Goal: Information Seeking & Learning: Learn about a topic

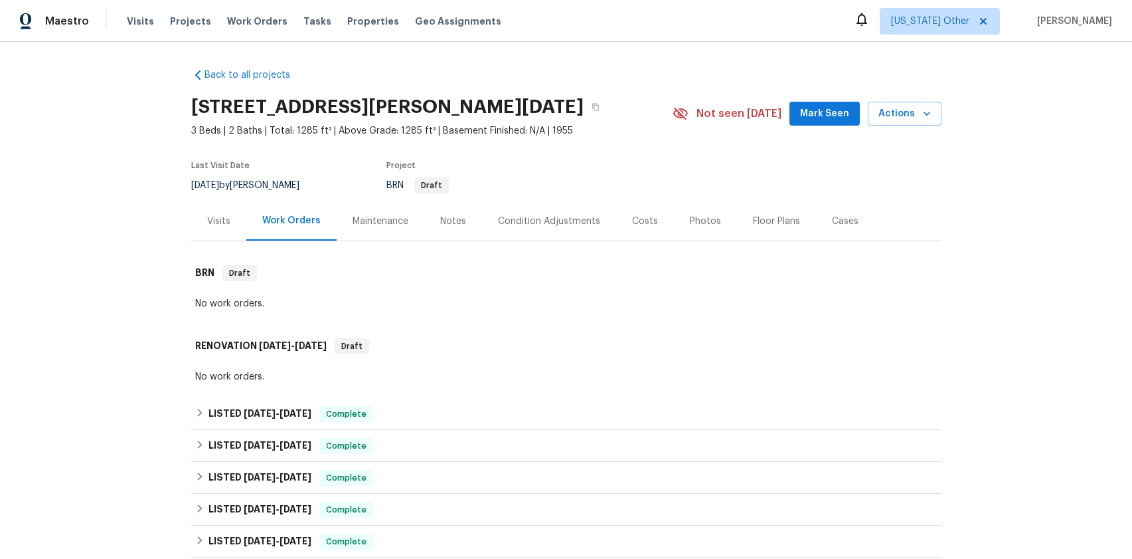
scroll to position [113, 0]
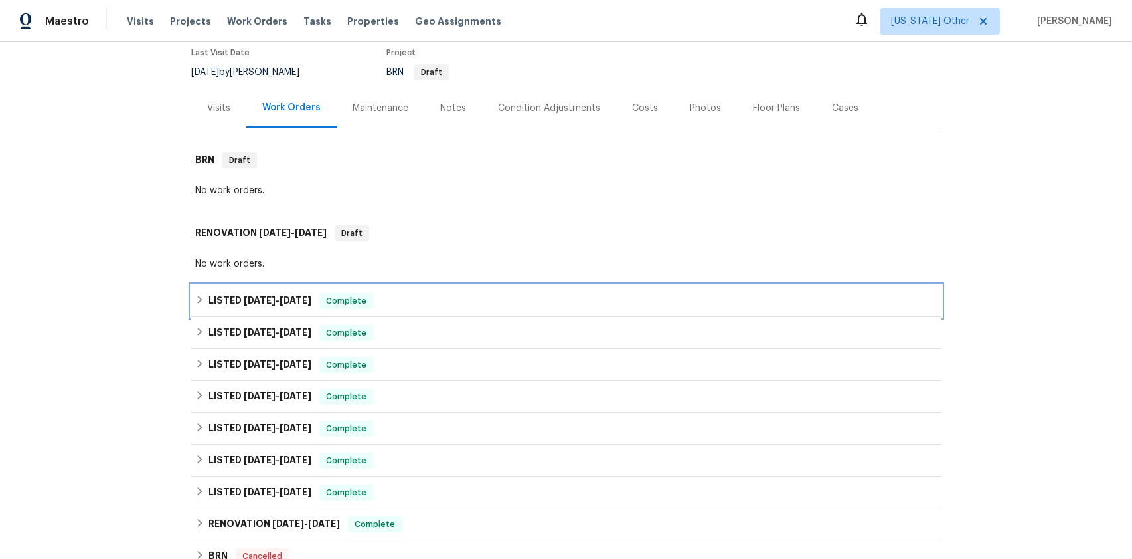
click at [257, 303] on span "[DATE]" at bounding box center [260, 300] width 32 height 9
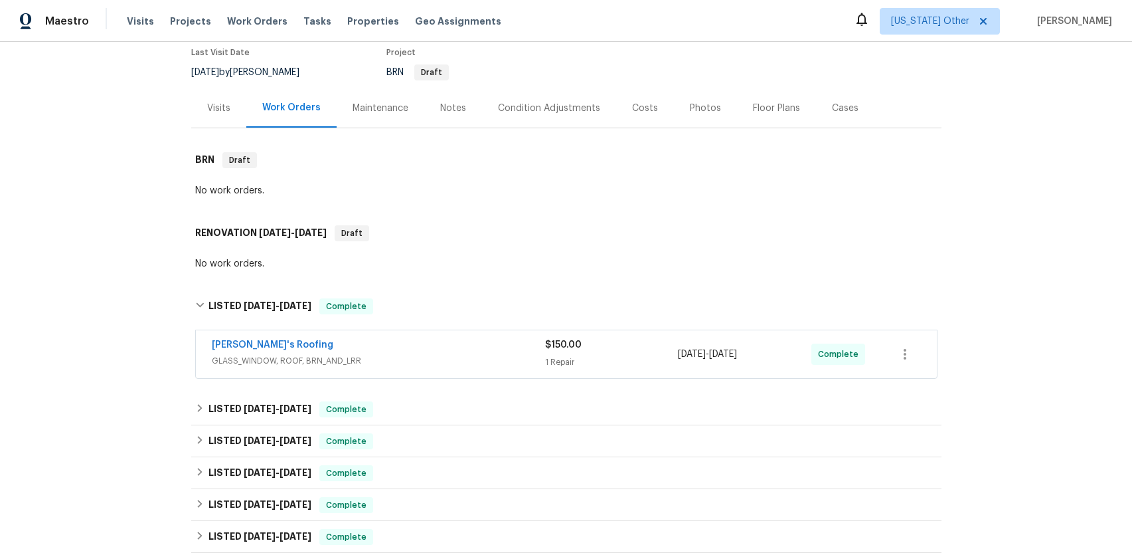
click at [284, 361] on span "GLASS_WINDOW, ROOF, BRN_AND_LRR" at bounding box center [378, 360] width 333 height 13
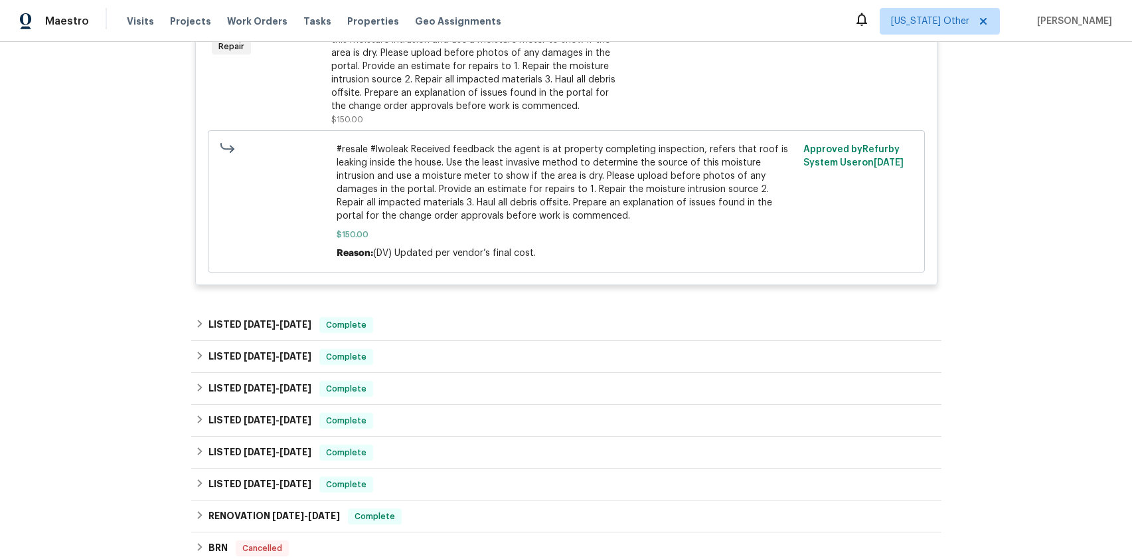
scroll to position [646, 0]
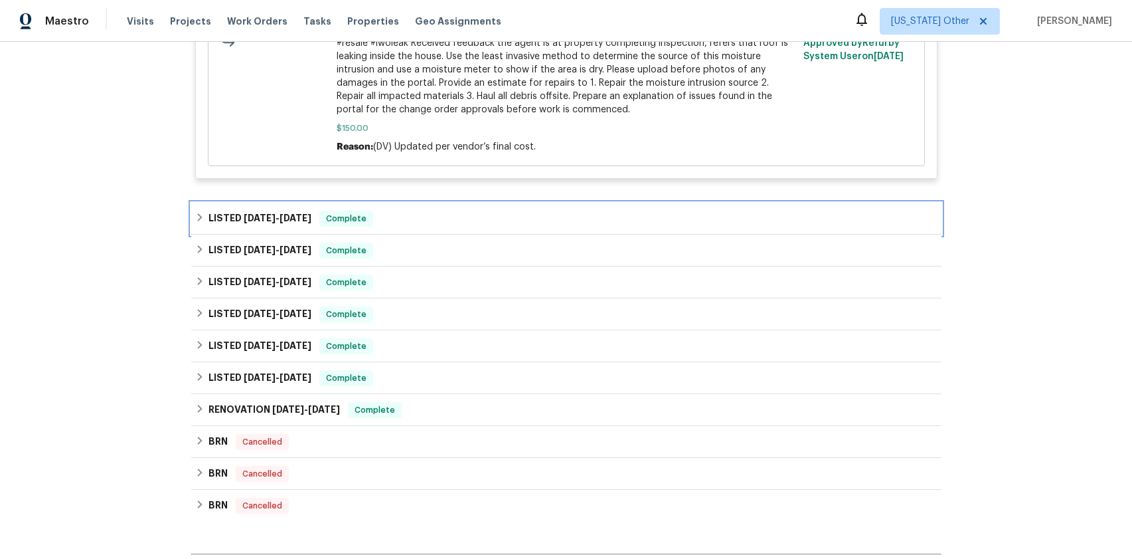
click at [258, 219] on span "[DATE]" at bounding box center [260, 217] width 32 height 9
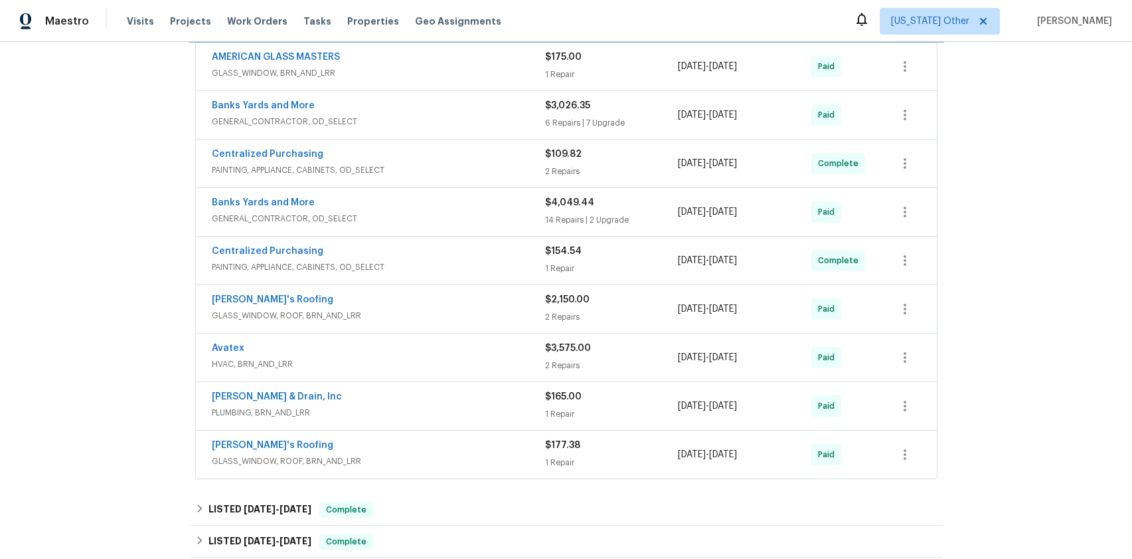
scroll to position [853, 0]
click at [275, 268] on span "PAINTING, APPLIANCE, CABINETS, OD_SELECT" at bounding box center [378, 265] width 333 height 13
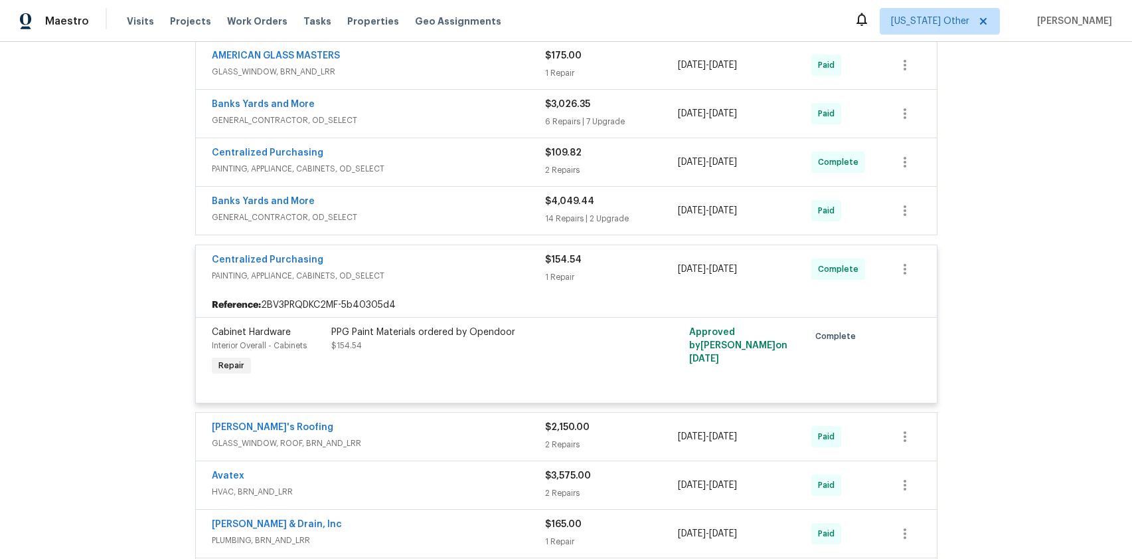
scroll to position [1087, 0]
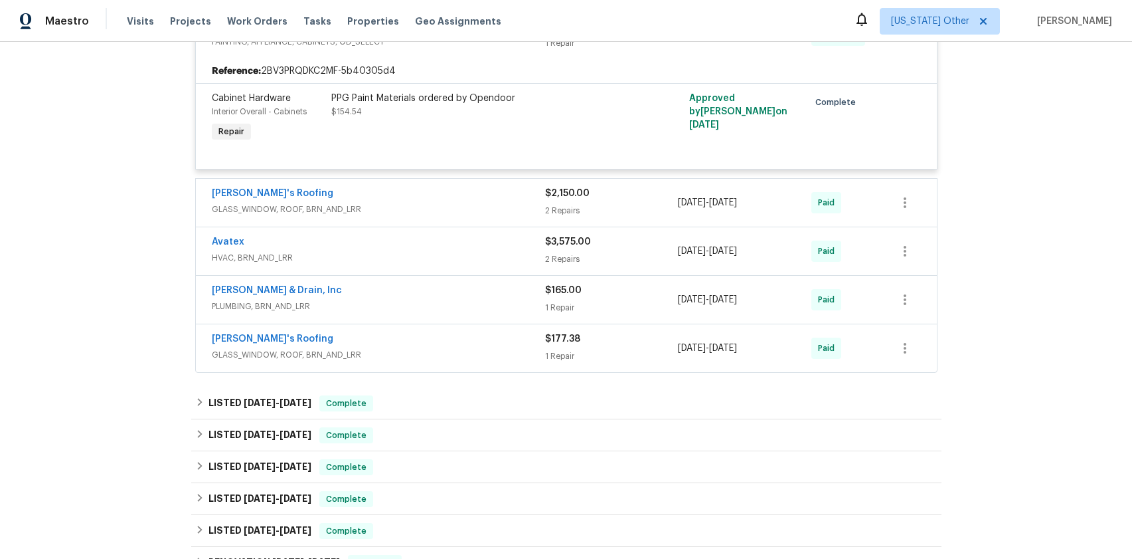
drag, startPoint x: 250, startPoint y: 261, endPoint x: 262, endPoint y: 264, distance: 12.2
click at [250, 261] on span "HVAC, BRN_AND_LRR" at bounding box center [378, 257] width 333 height 13
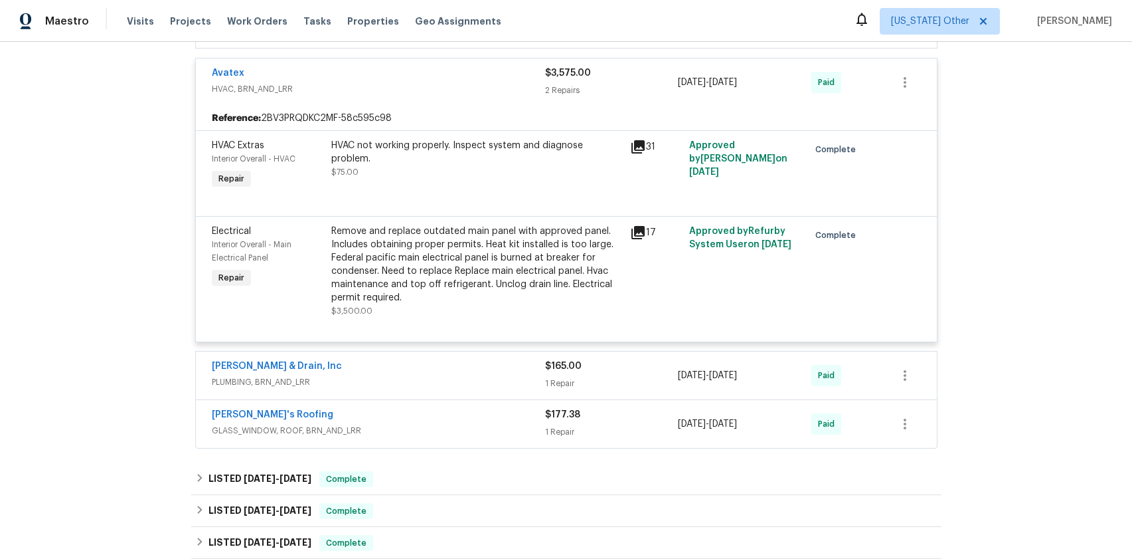
scroll to position [1262, 0]
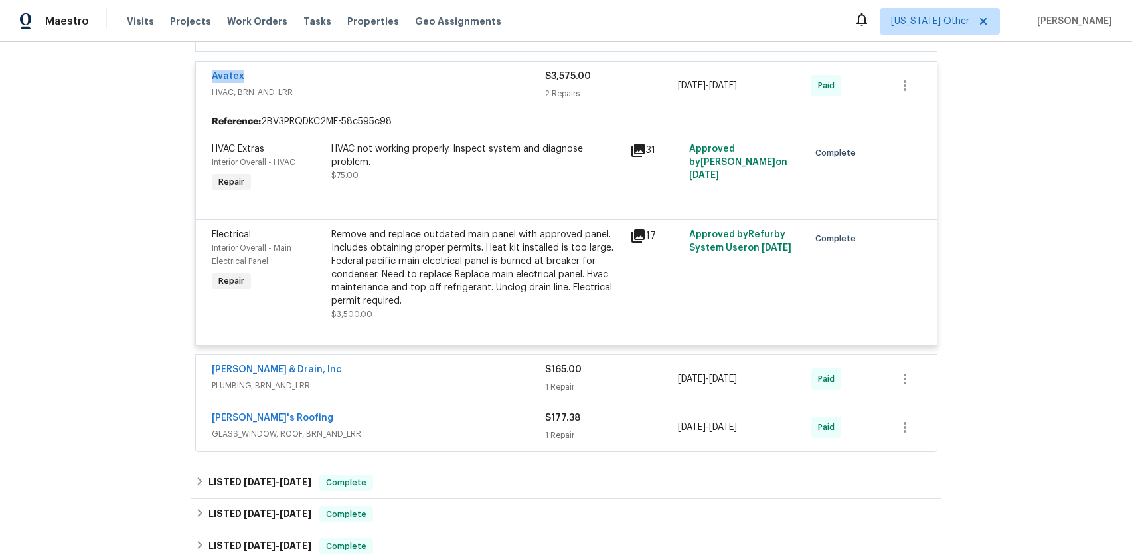
drag, startPoint x: 242, startPoint y: 77, endPoint x: 213, endPoint y: 76, distance: 29.9
click at [212, 77] on div "Avatex" at bounding box center [378, 78] width 333 height 16
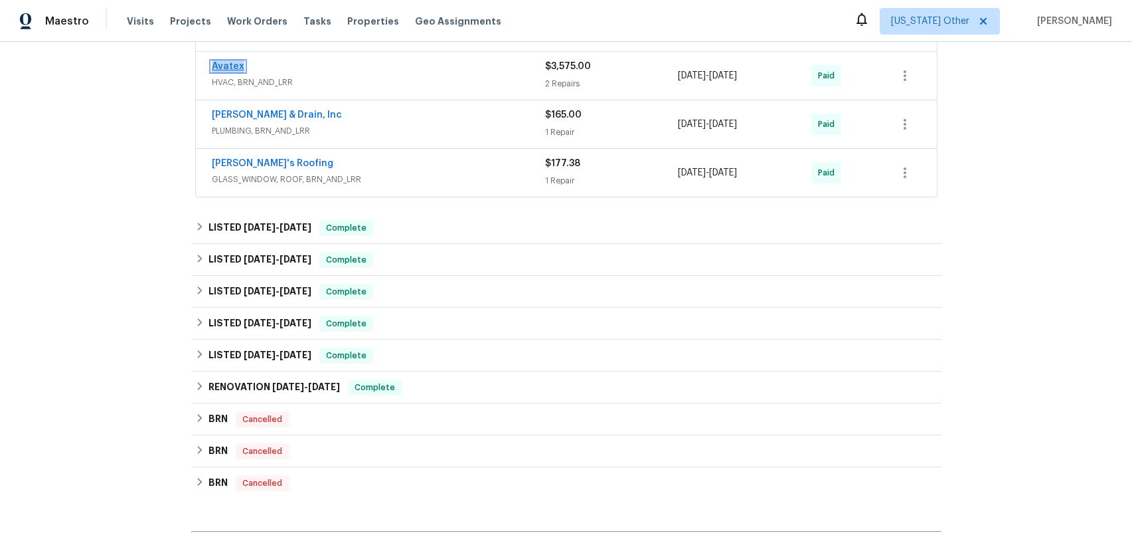
copy link "Avatex"
click at [245, 82] on span "HVAC, BRN_AND_LRR" at bounding box center [378, 82] width 333 height 13
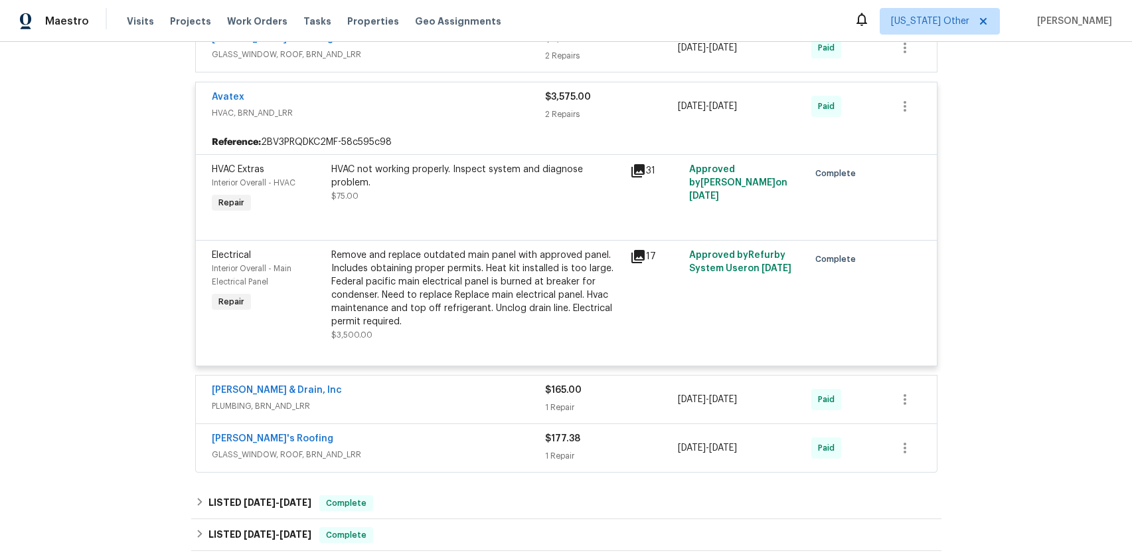
scroll to position [1241, 0]
